Goal: Information Seeking & Learning: Learn about a topic

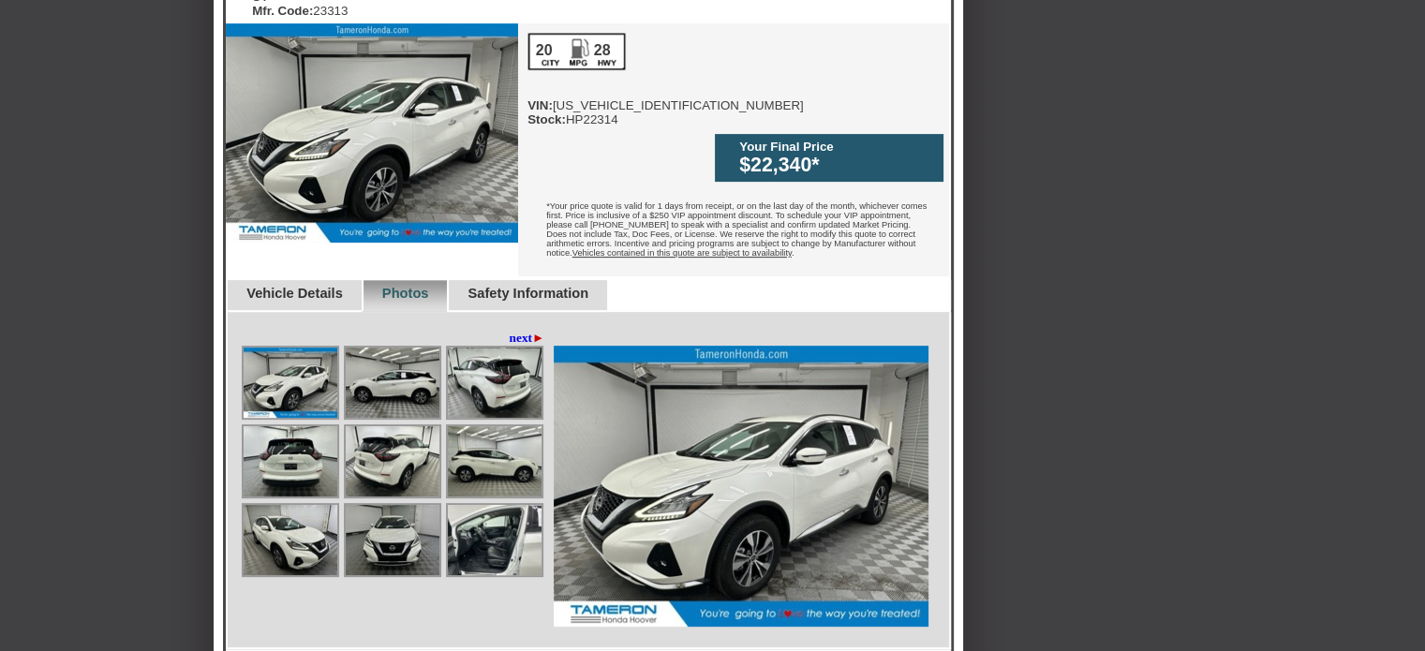
scroll to position [629, 0]
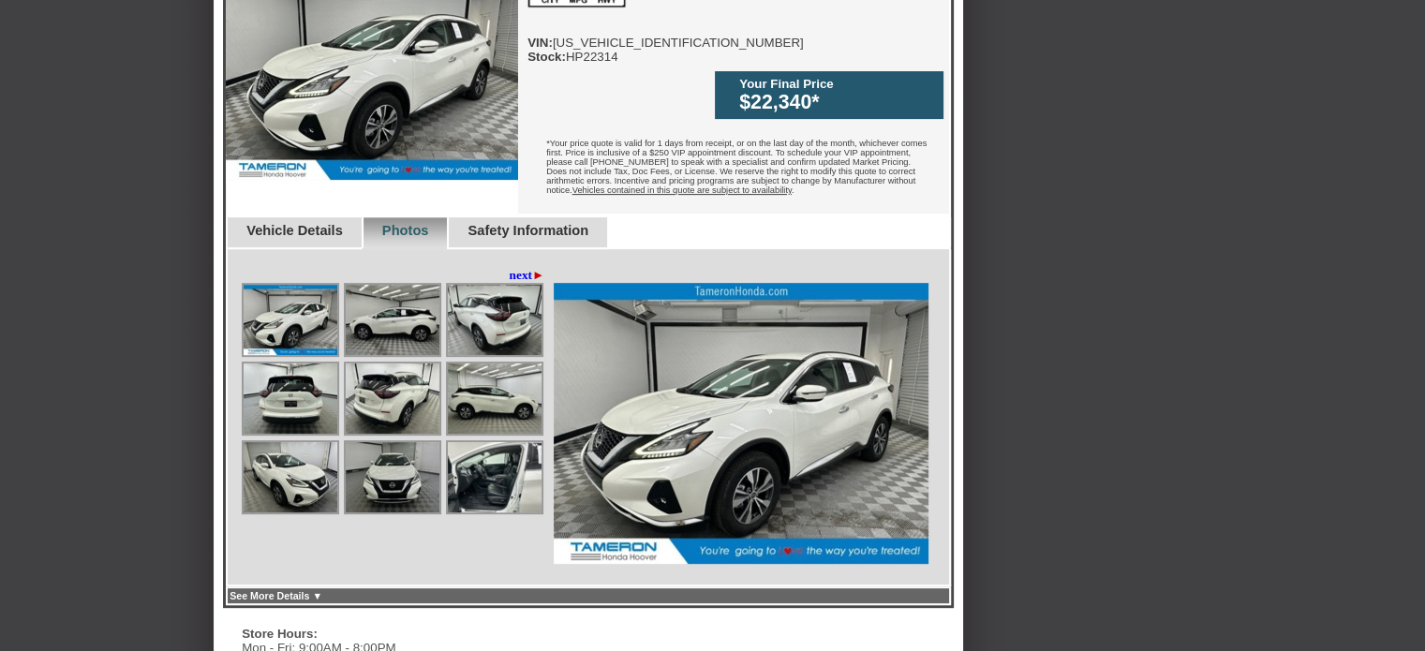
click at [496, 442] on img at bounding box center [495, 477] width 94 height 70
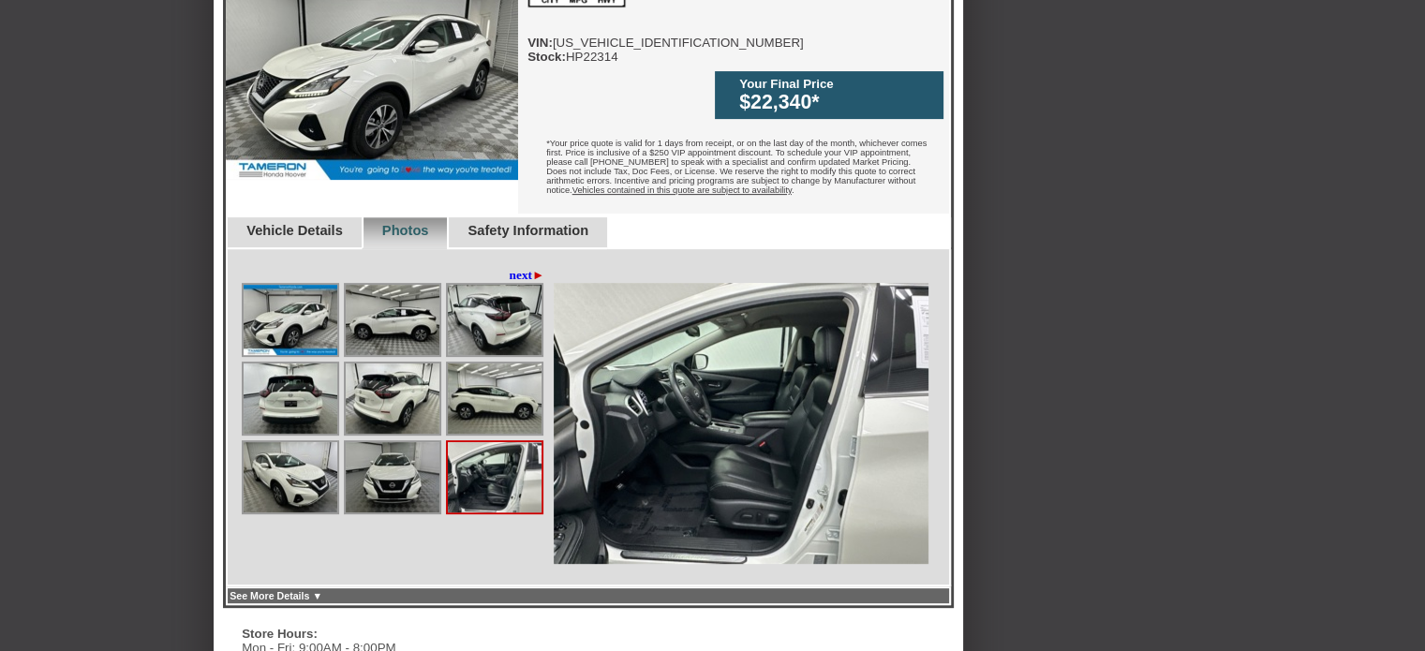
click at [496, 364] on img at bounding box center [495, 399] width 94 height 70
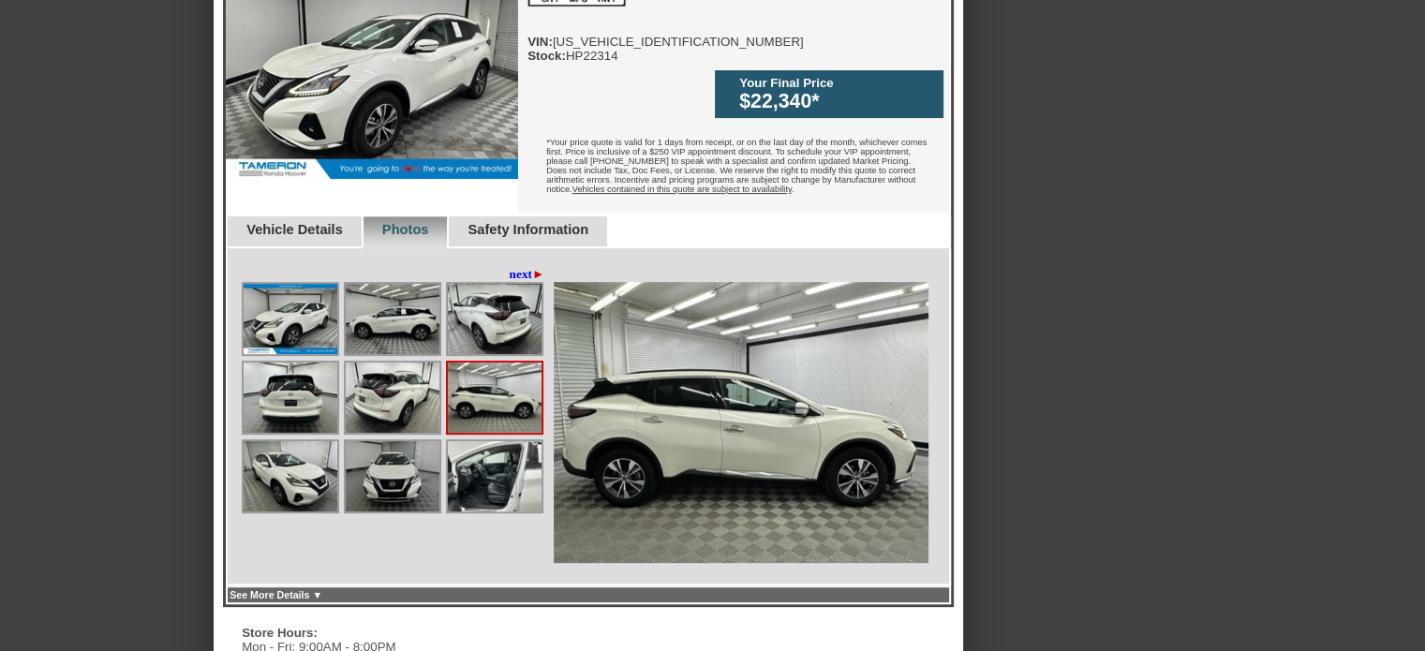
scroll to position [626, 0]
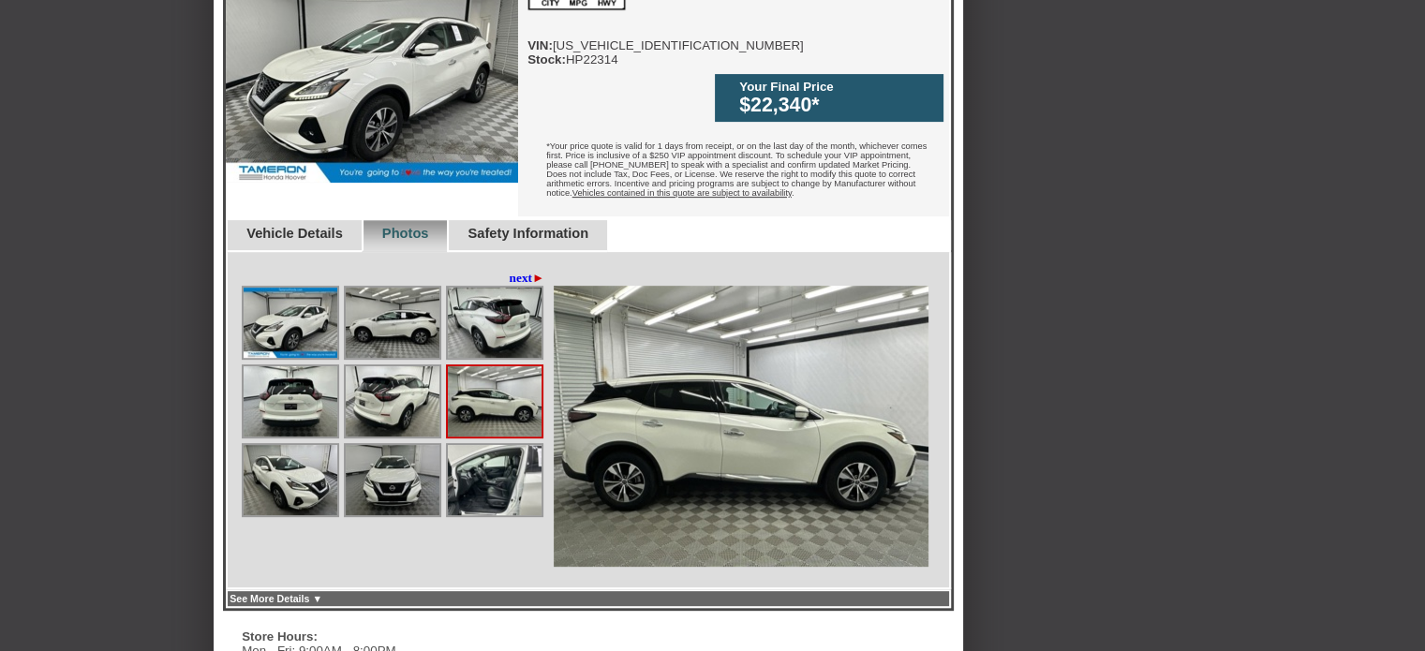
click at [532, 271] on span "►" at bounding box center [538, 278] width 12 height 14
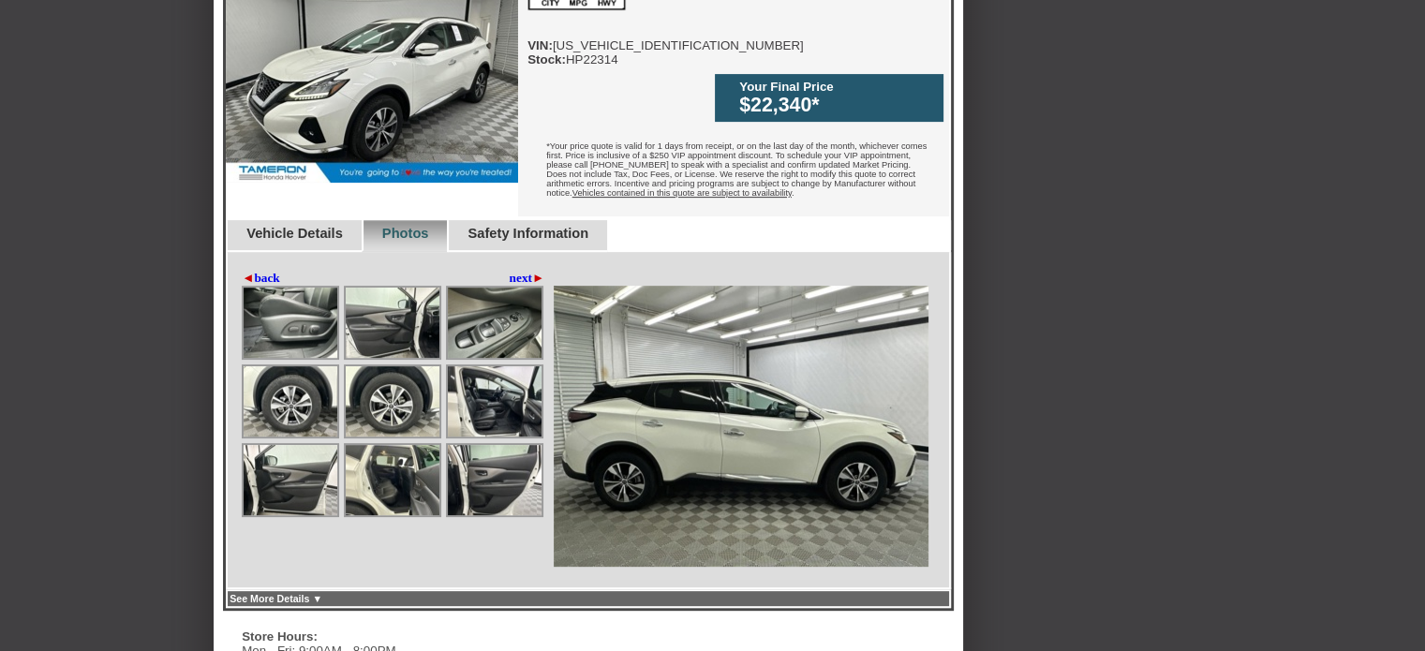
click at [485, 296] on img at bounding box center [495, 323] width 94 height 70
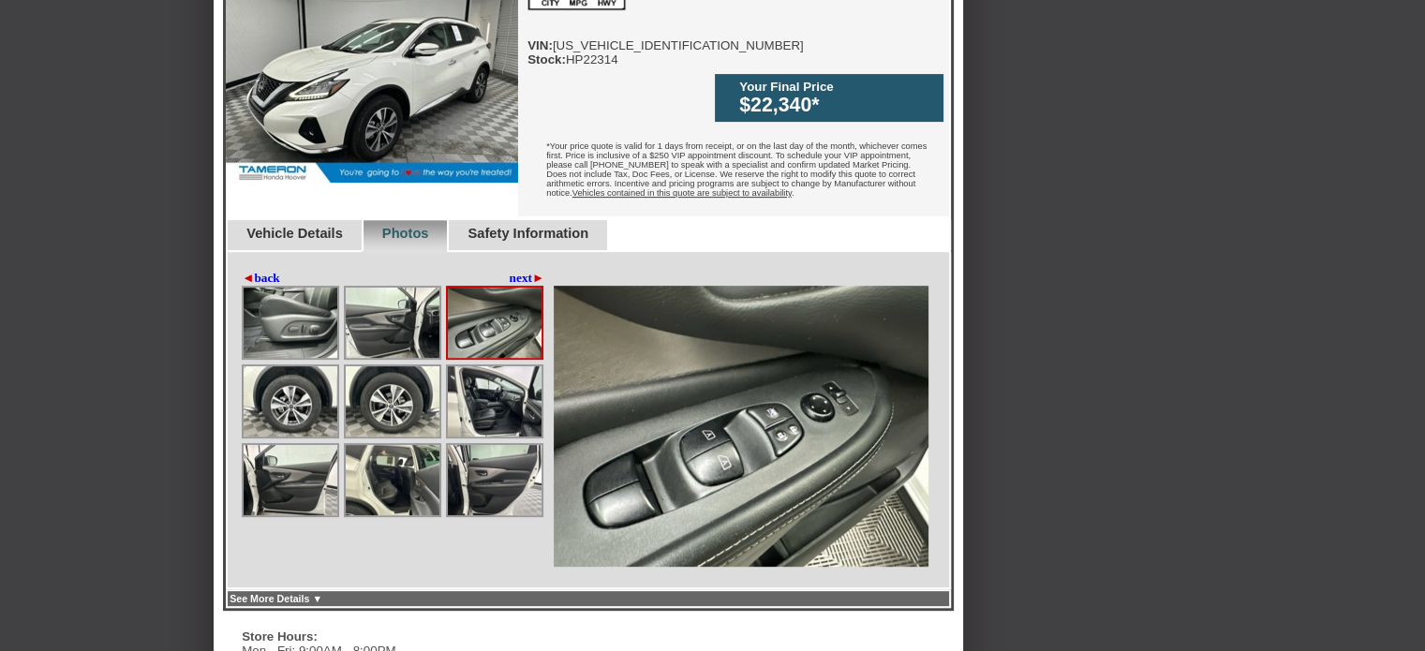
click at [389, 288] on img at bounding box center [393, 323] width 94 height 70
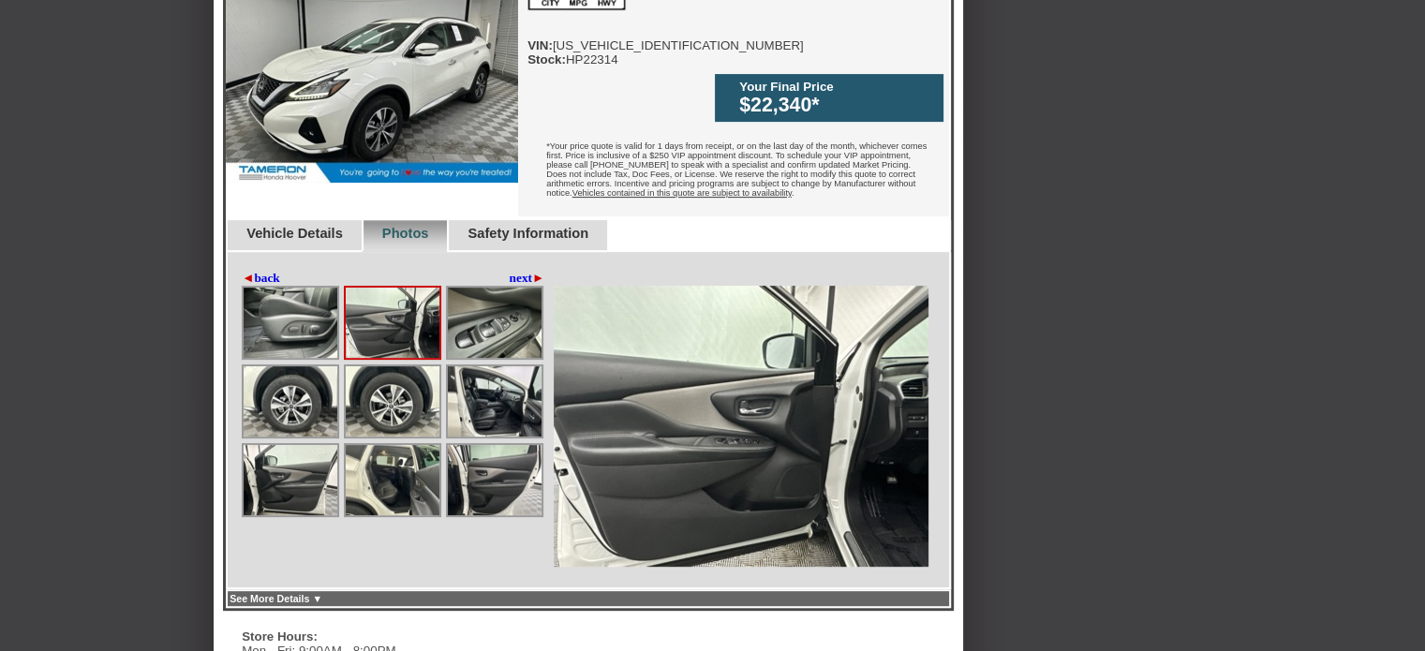
click at [392, 453] on img at bounding box center [393, 480] width 94 height 70
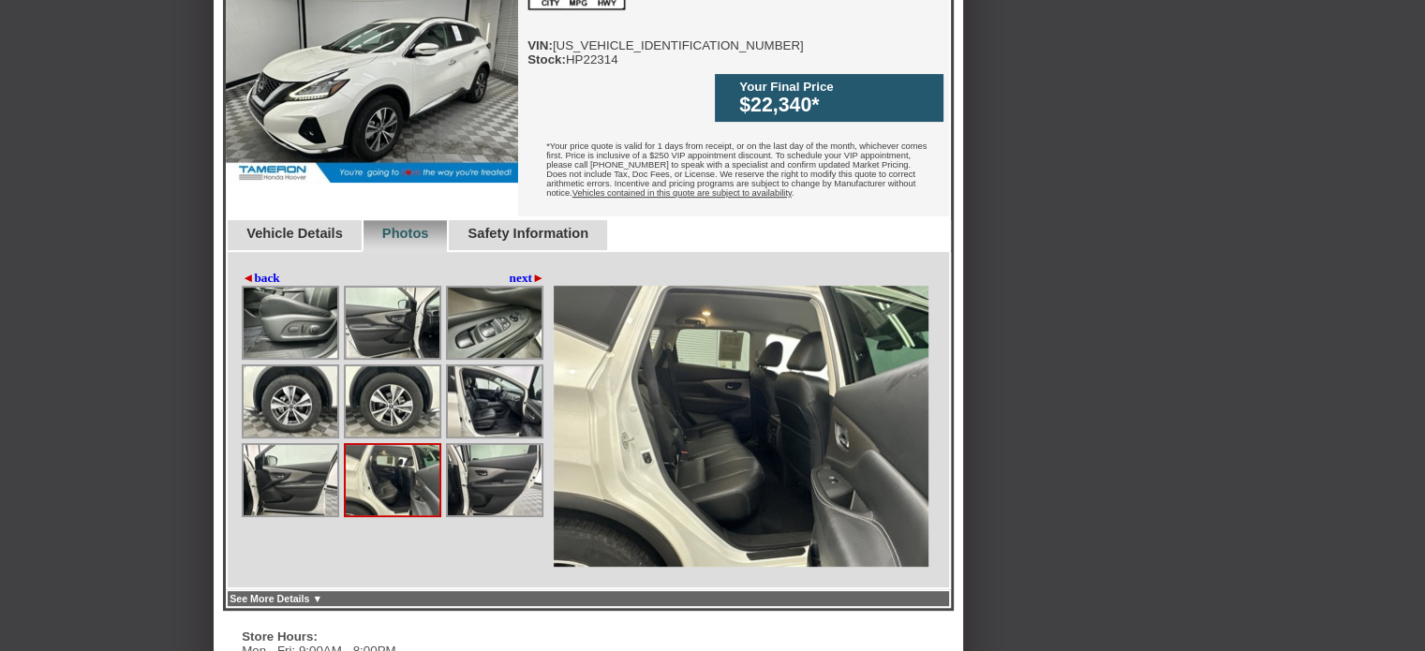
click at [307, 459] on img at bounding box center [291, 480] width 94 height 70
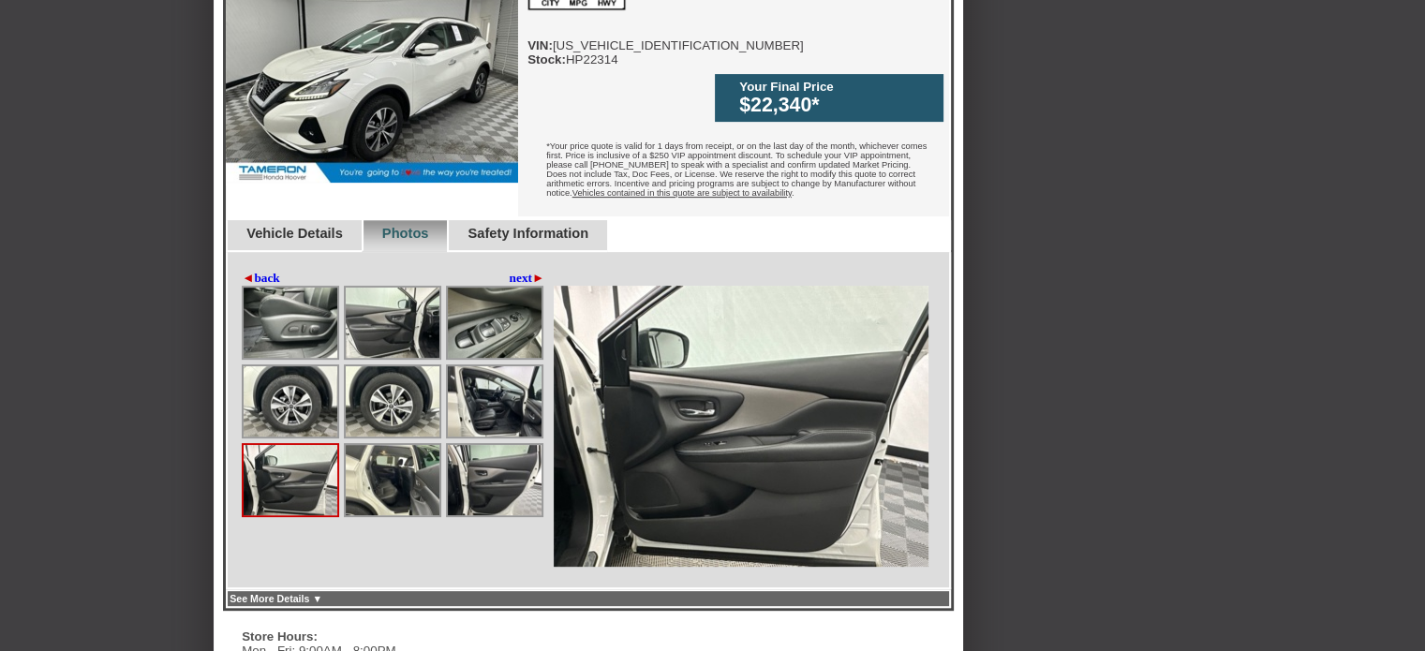
click at [309, 226] on link "Vehicle Details" at bounding box center [294, 233] width 97 height 15
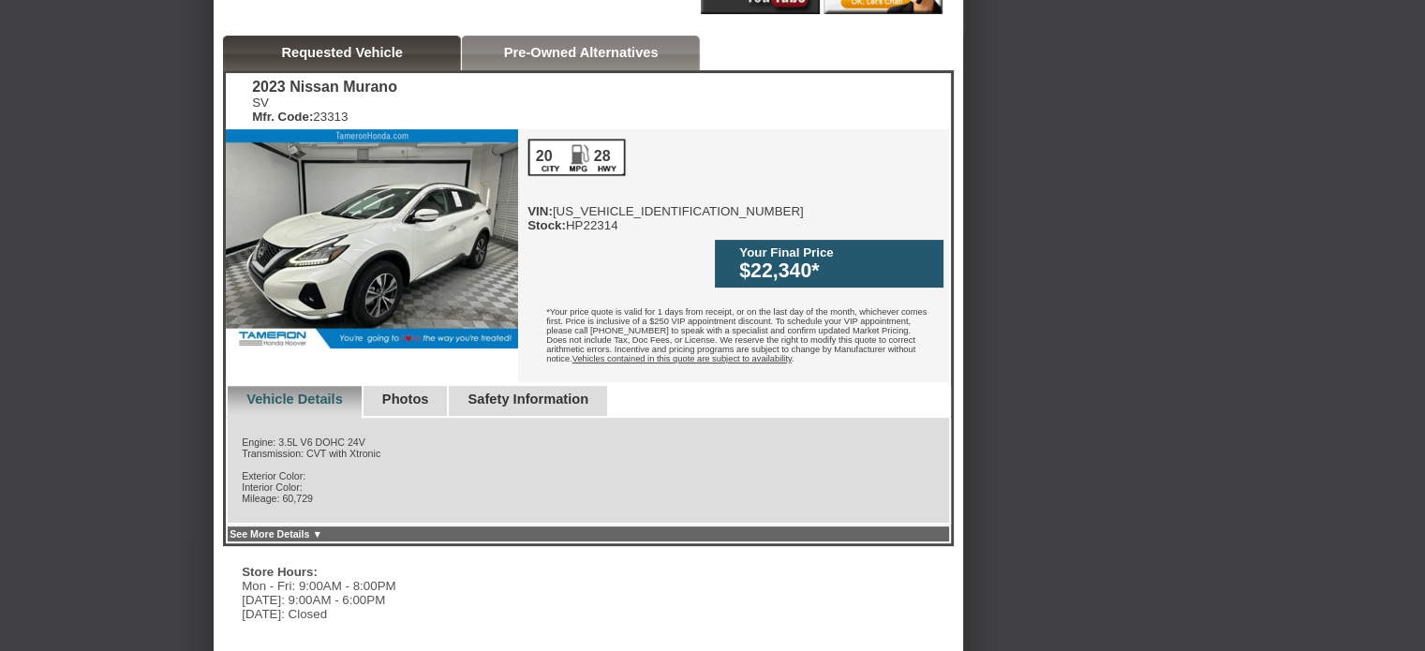
scroll to position [457, 0]
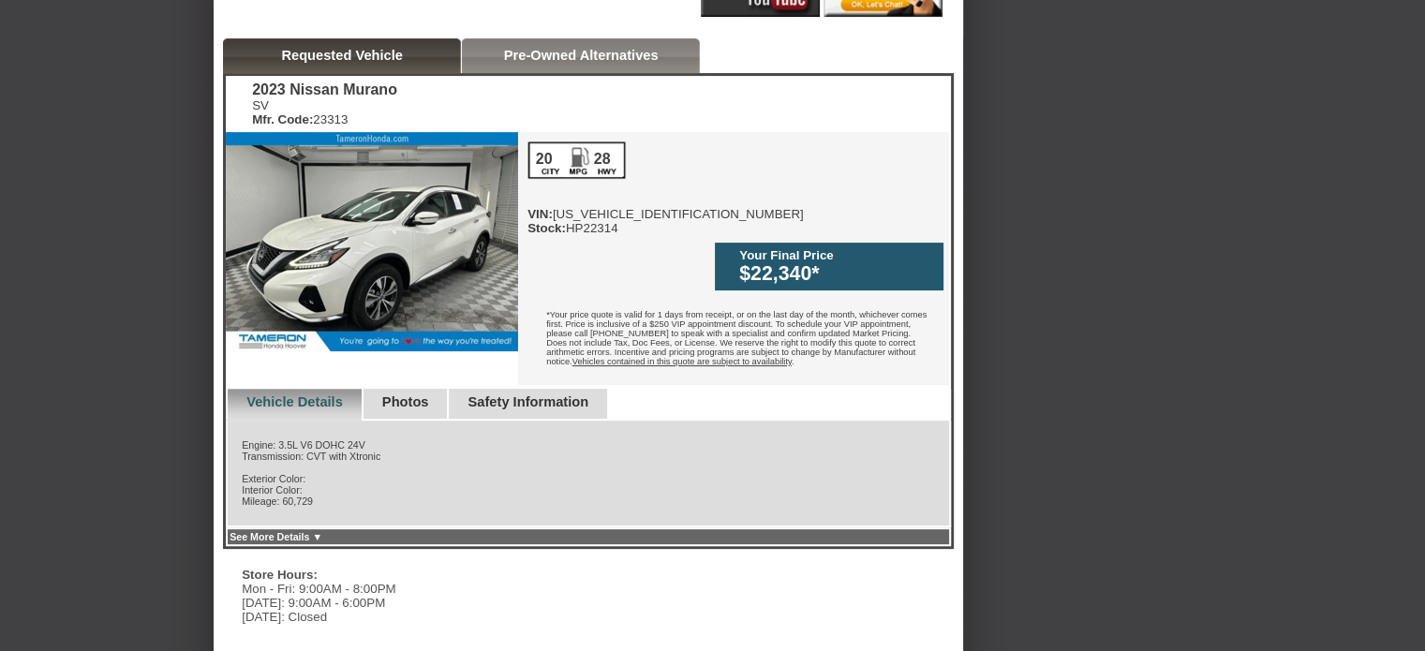
click at [562, 48] on link "Pre-Owned Alternatives" at bounding box center [581, 55] width 155 height 15
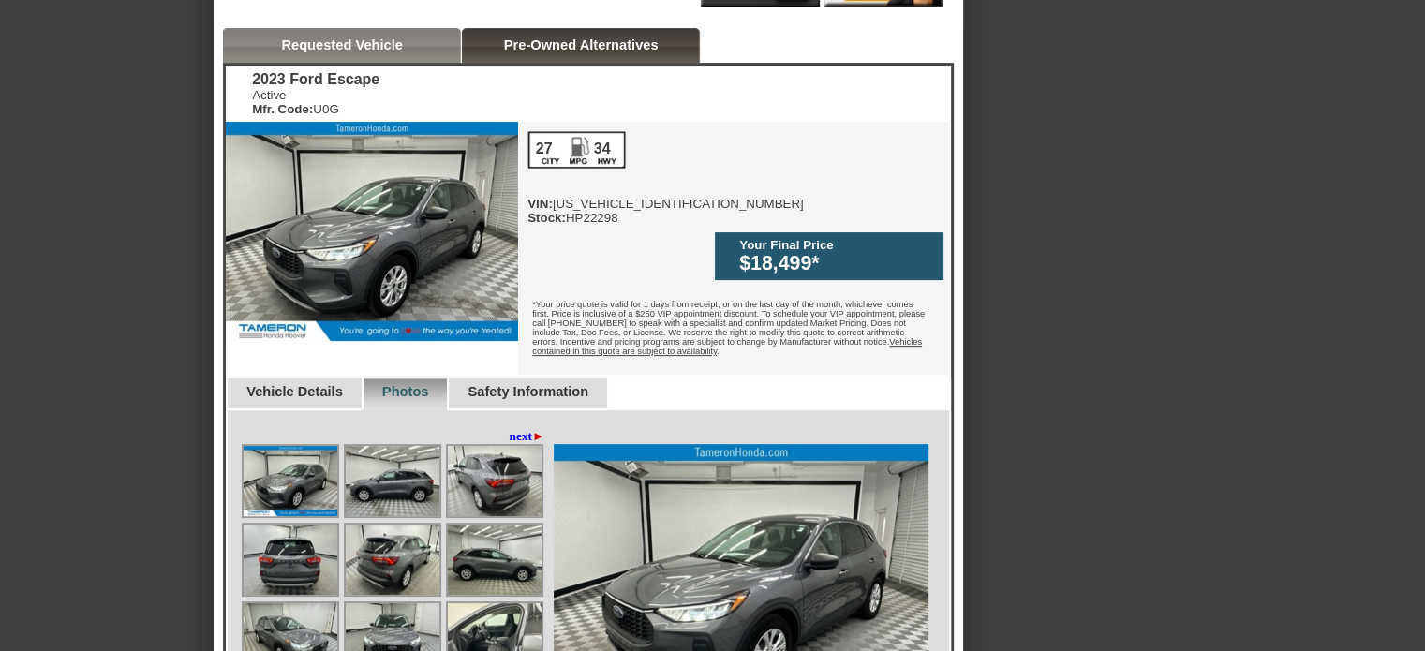
scroll to position [505, 0]
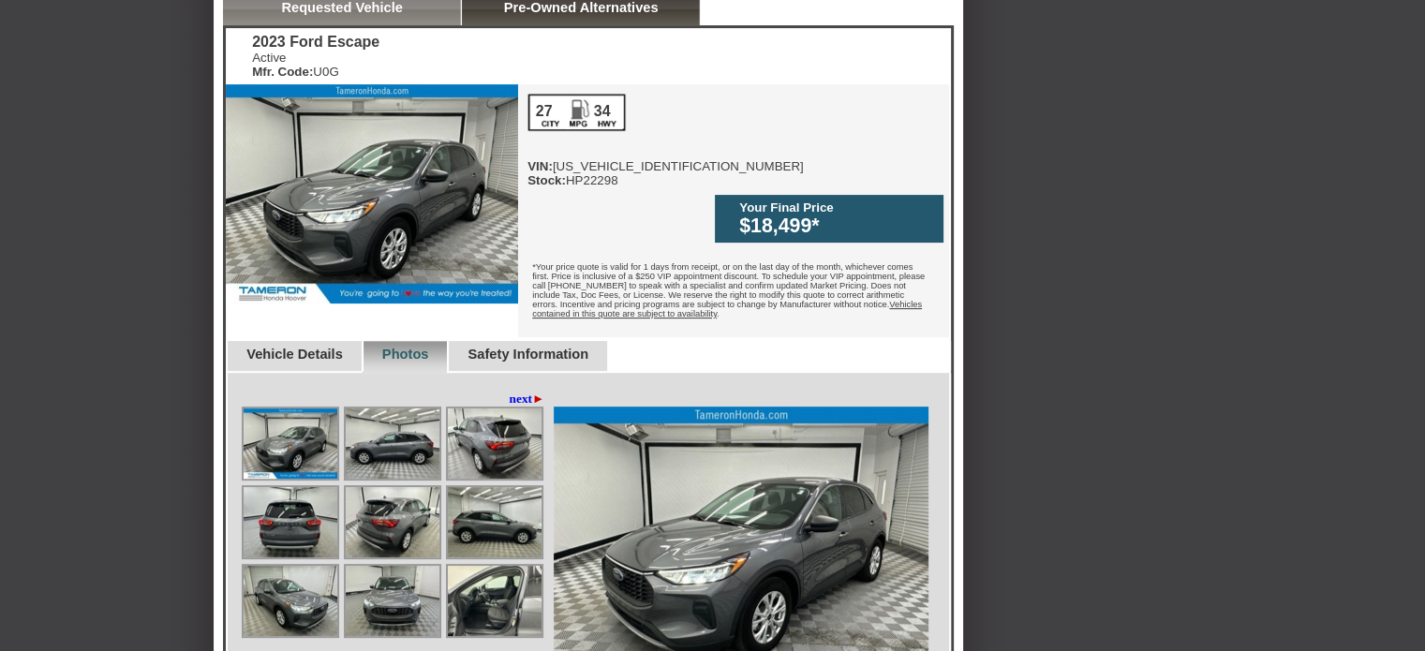
click at [500, 496] on img at bounding box center [495, 522] width 94 height 70
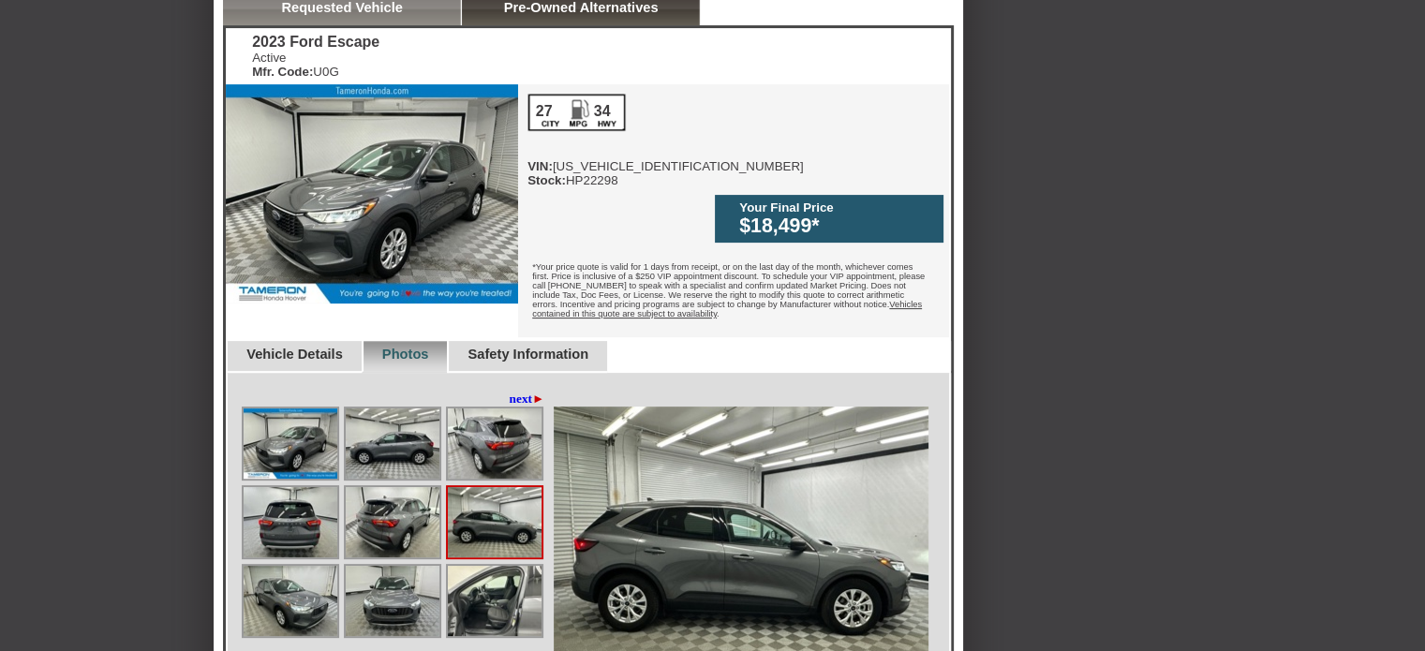
click at [495, 413] on img at bounding box center [495, 444] width 94 height 70
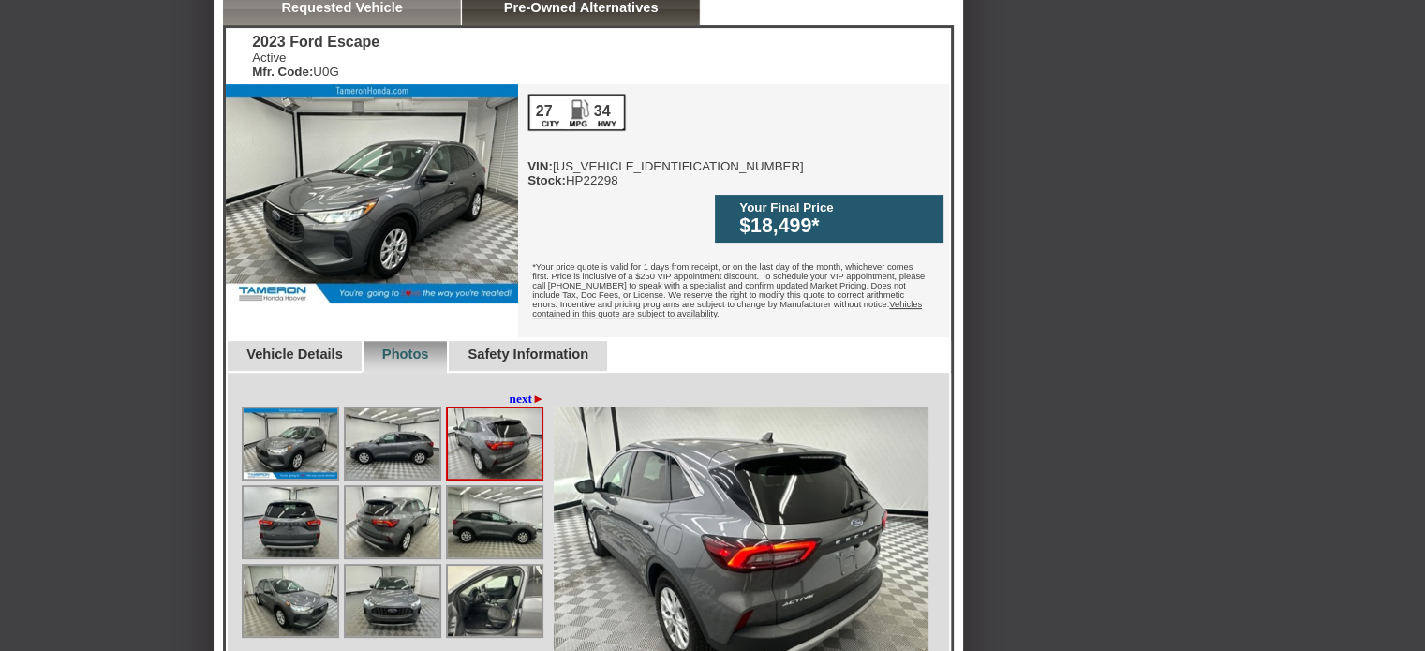
click at [474, 566] on img at bounding box center [495, 601] width 94 height 70
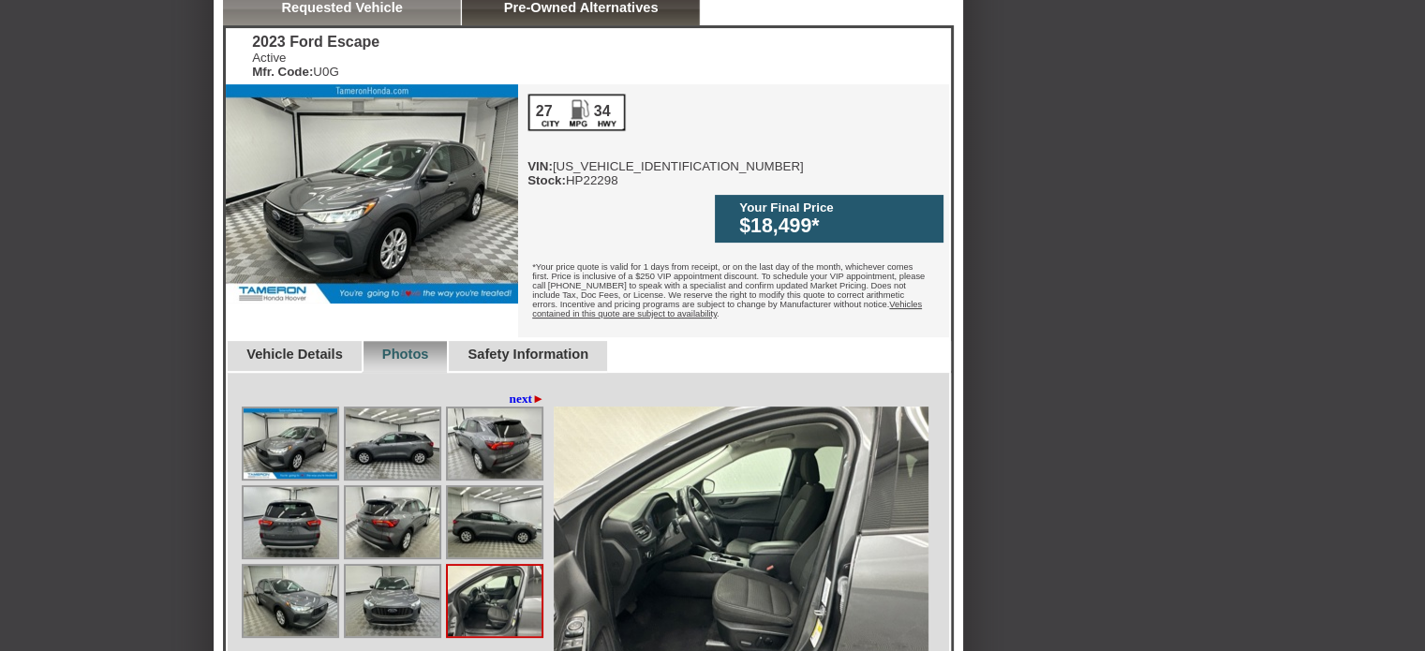
click at [373, 572] on img at bounding box center [393, 601] width 94 height 70
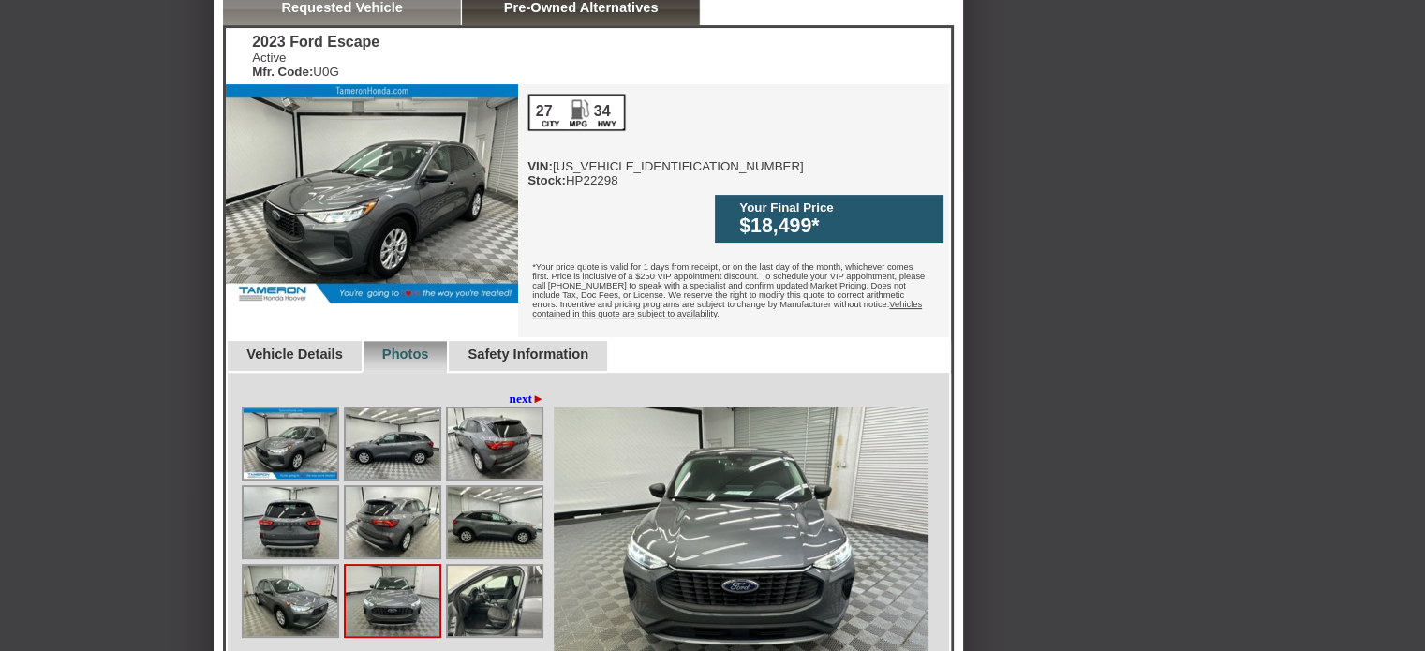
click at [292, 575] on img at bounding box center [291, 601] width 94 height 70
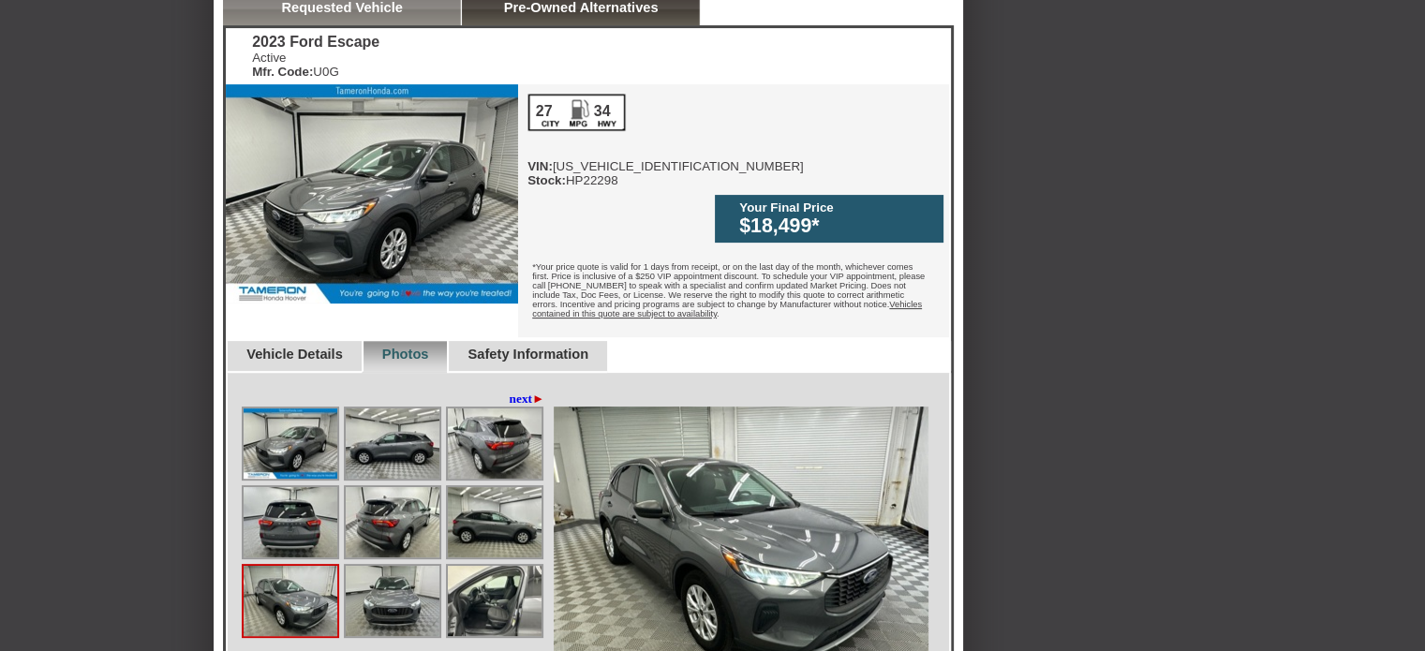
click at [515, 392] on link "next ►" at bounding box center [528, 399] width 36 height 15
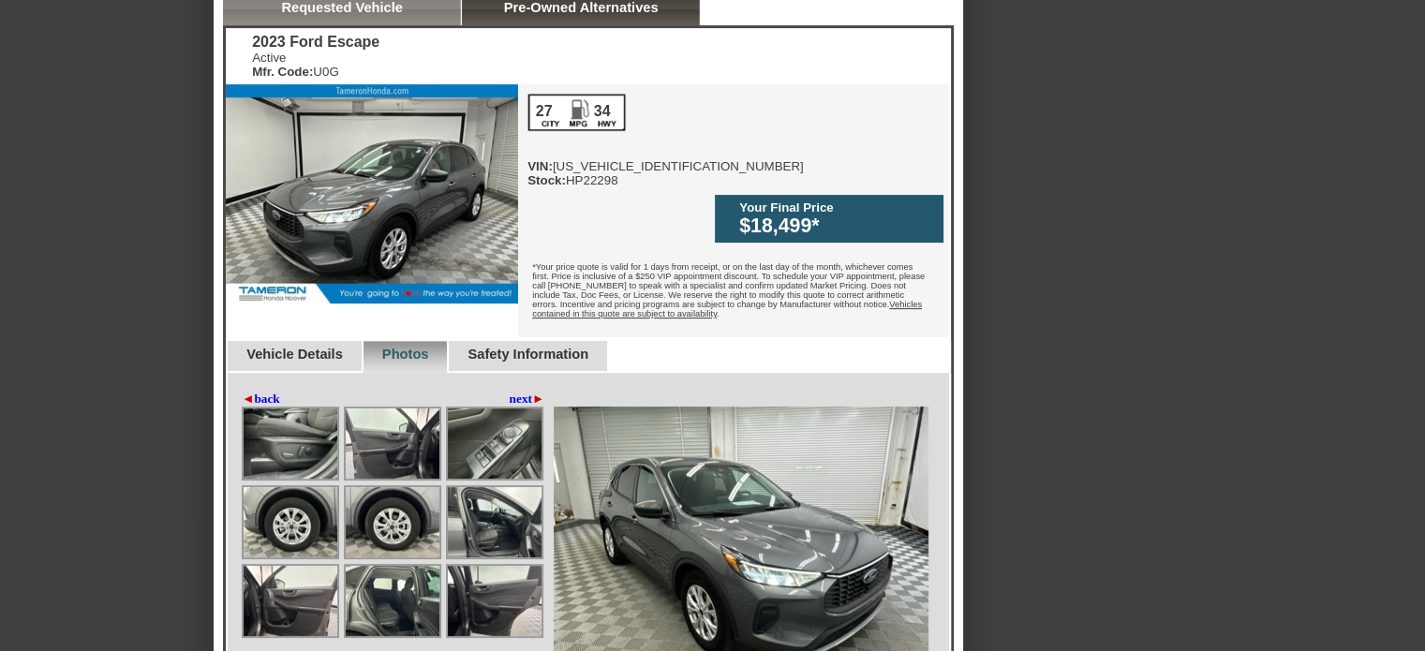
click at [486, 494] on img at bounding box center [495, 522] width 94 height 70
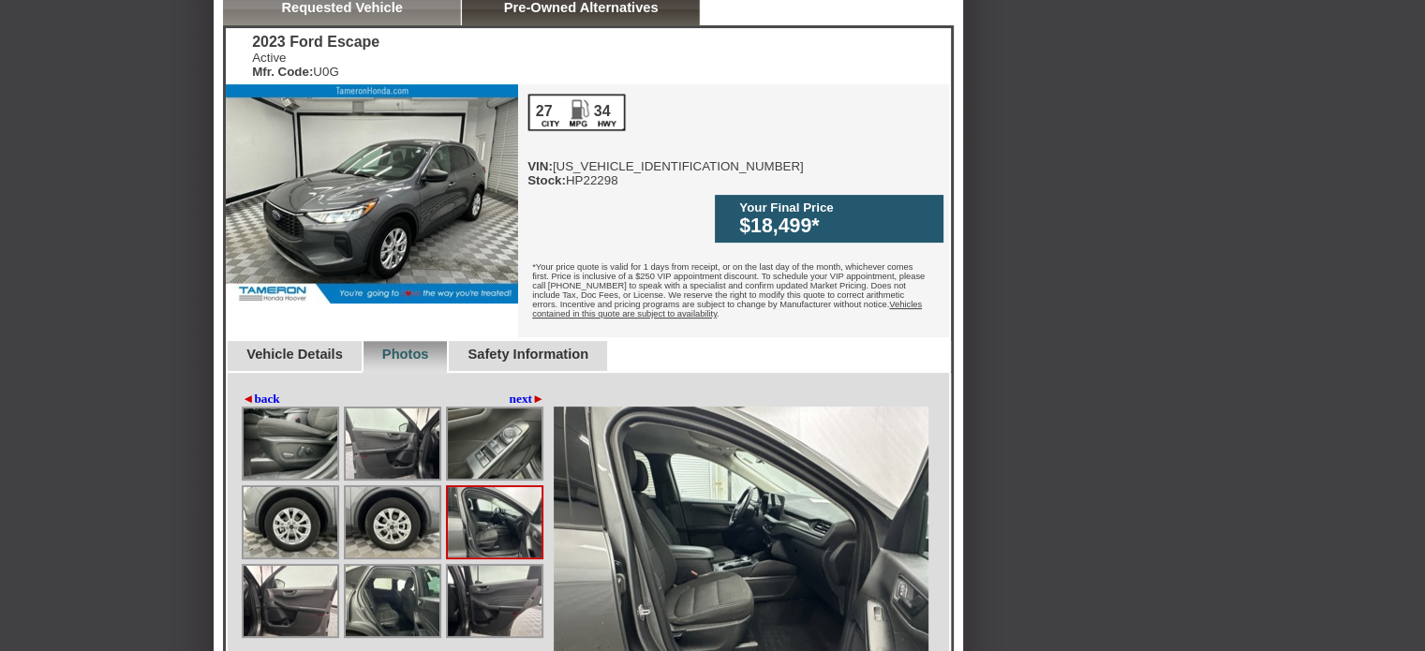
click at [383, 577] on img at bounding box center [393, 601] width 94 height 70
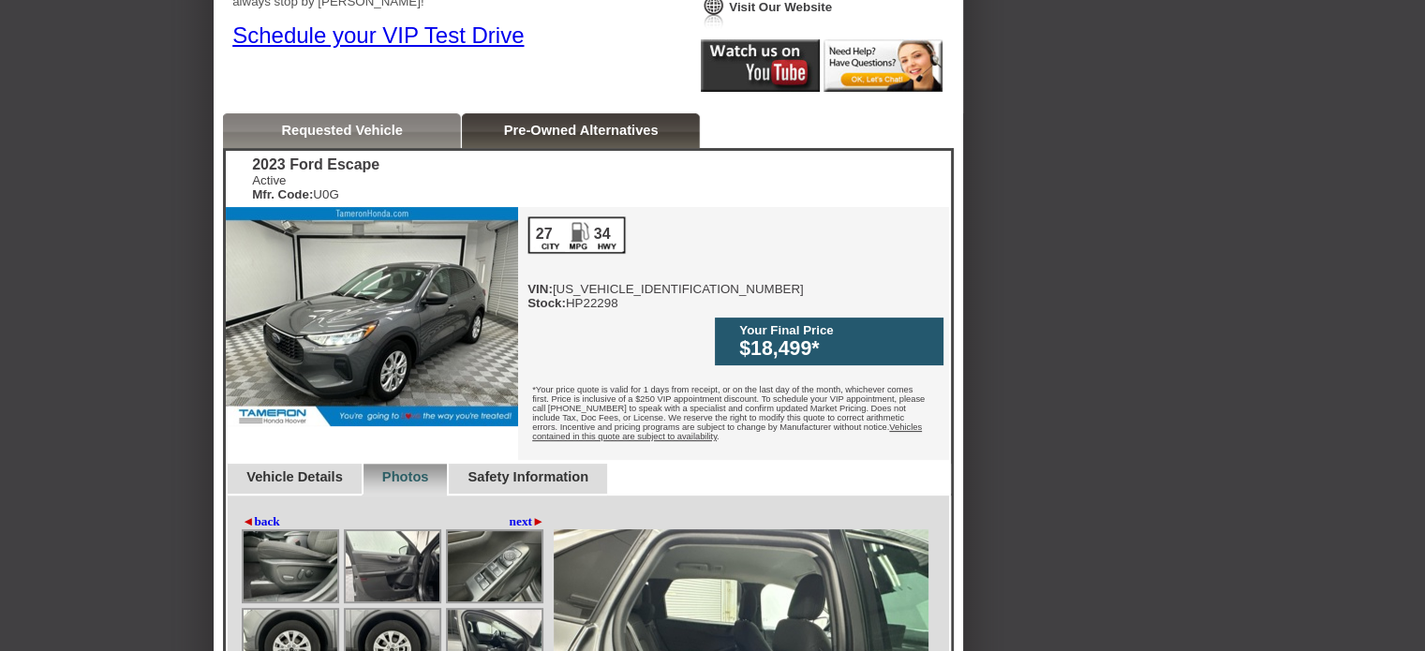
scroll to position [355, 0]
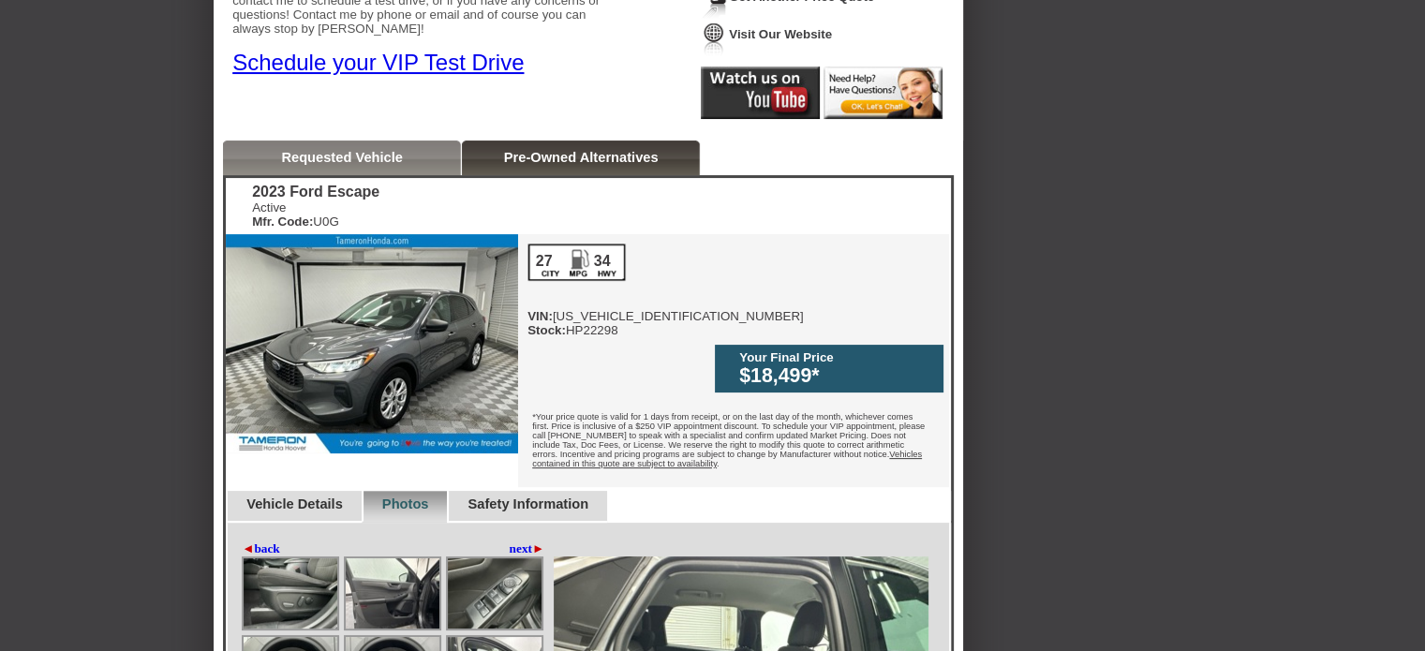
click at [379, 157] on link "Requested Vehicle" at bounding box center [342, 157] width 122 height 15
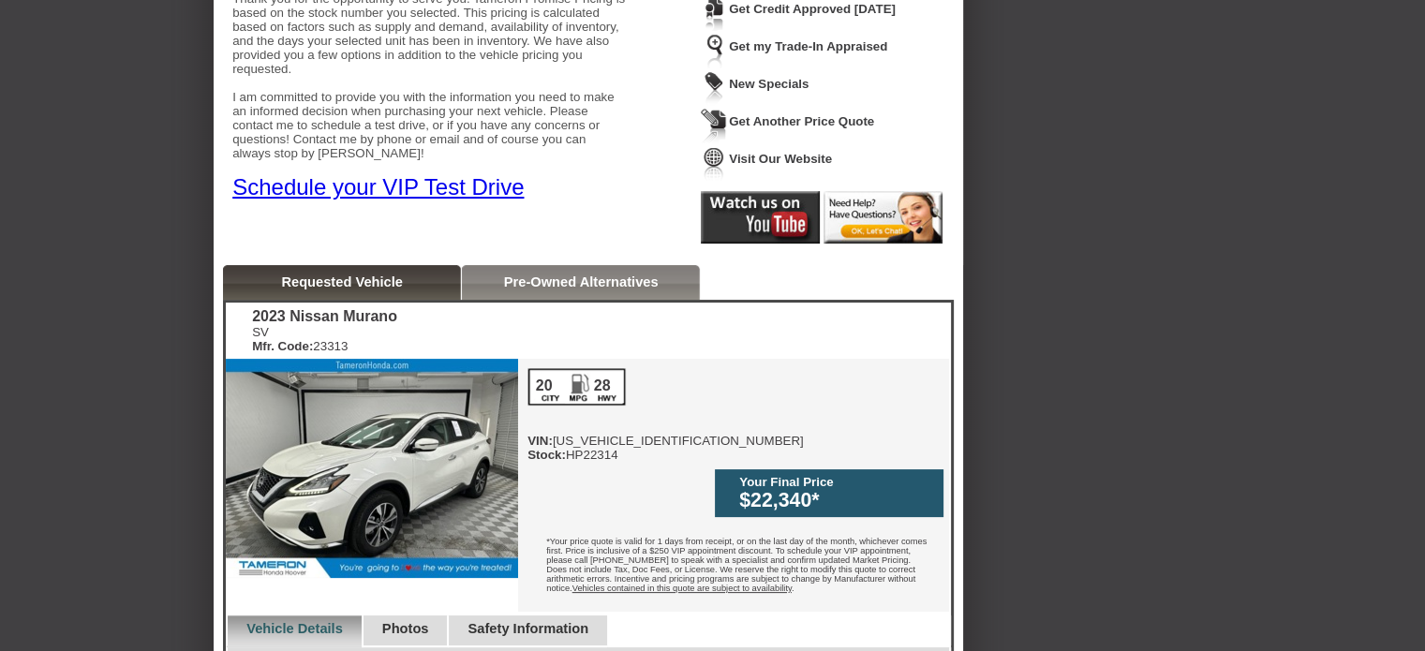
scroll to position [0, 0]
